Goal: Check status

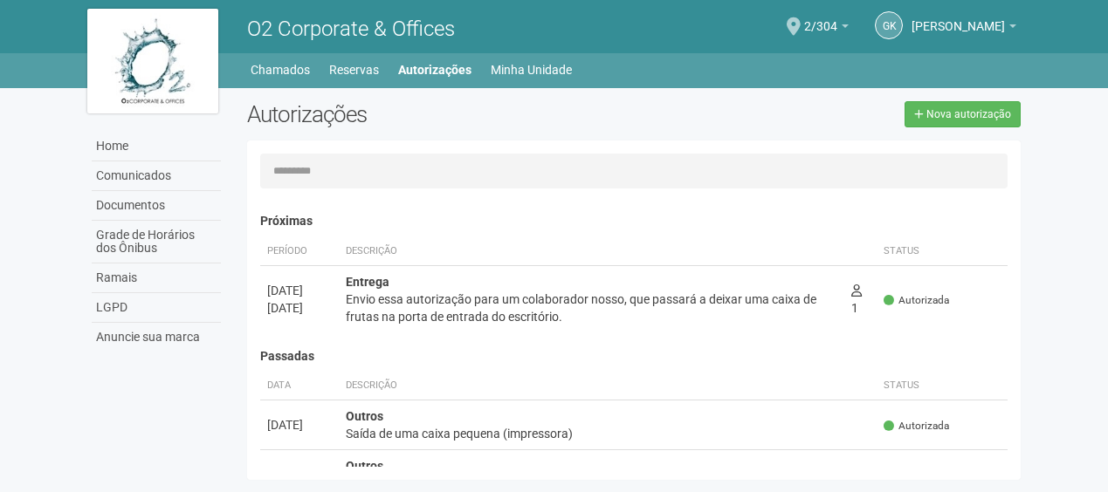
scroll to position [27, 0]
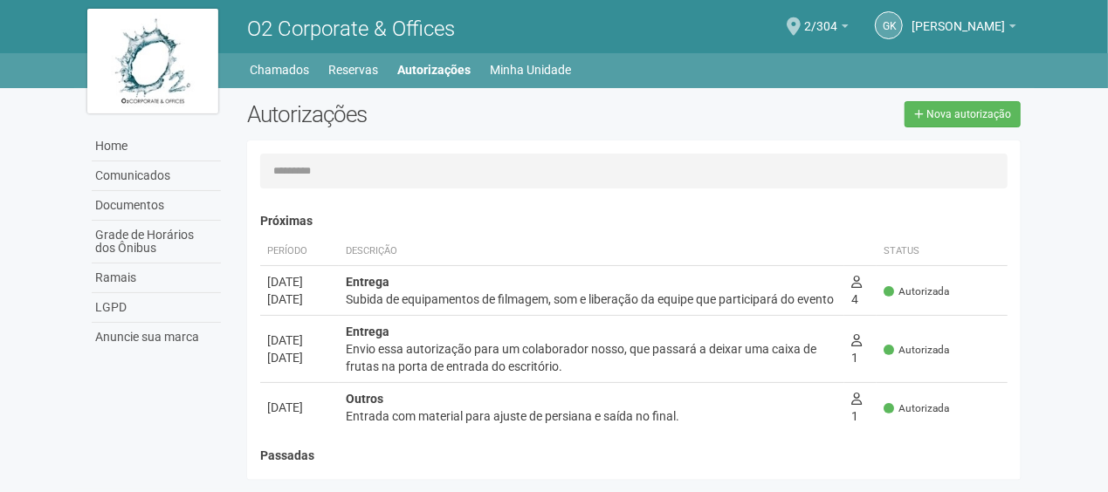
click at [1061, 171] on body "Aguarde... O2 Corporate & Offices GK [PERSON_NAME] [PERSON_NAME] [EMAIL_ADDRESS…" at bounding box center [554, 246] width 1108 height 492
